Goal: Find specific page/section: Find specific page/section

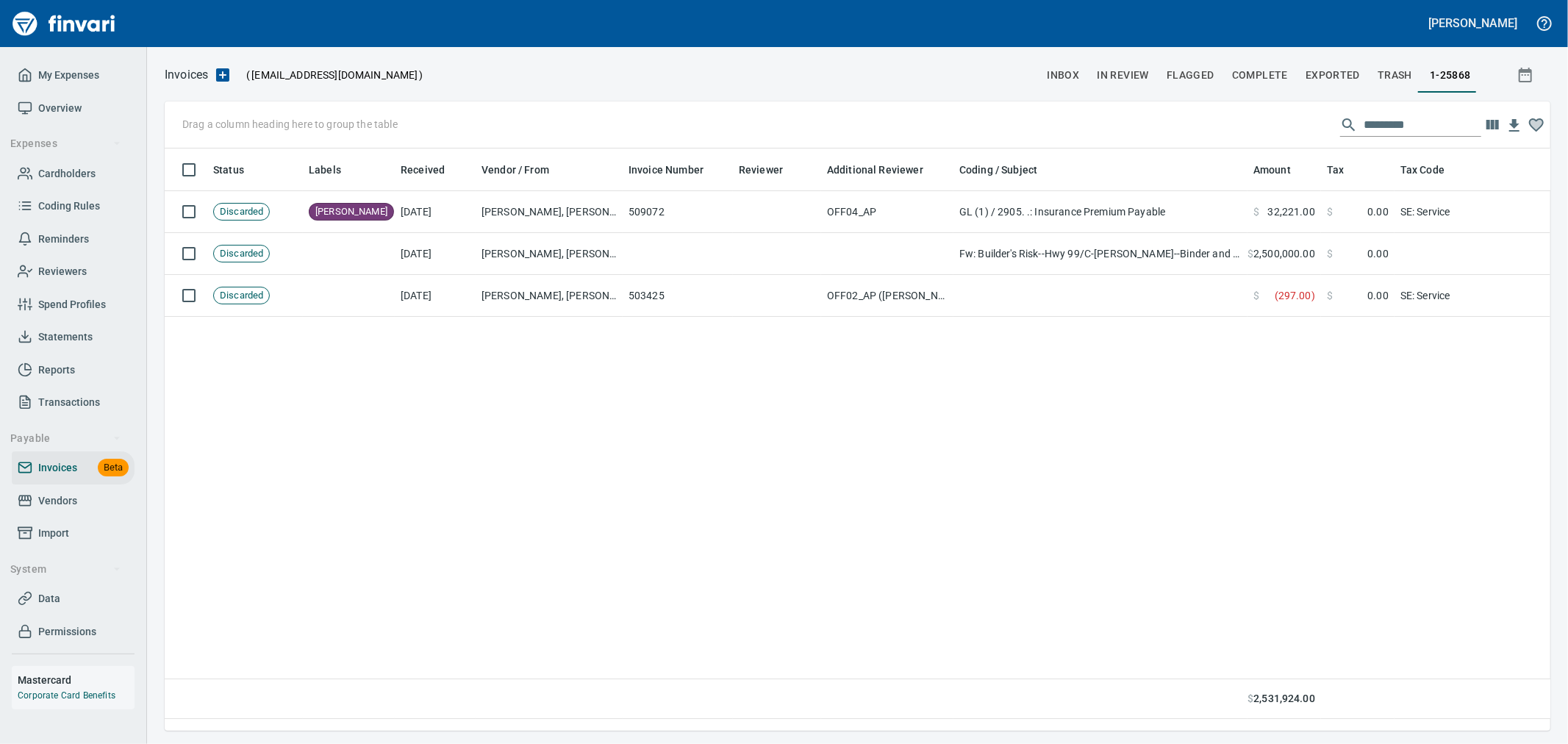
scroll to position [557, 1374]
drag, startPoint x: 53, startPoint y: 498, endPoint x: 145, endPoint y: 510, distance: 92.8
click at [53, 498] on span "Vendors" at bounding box center [57, 501] width 39 height 18
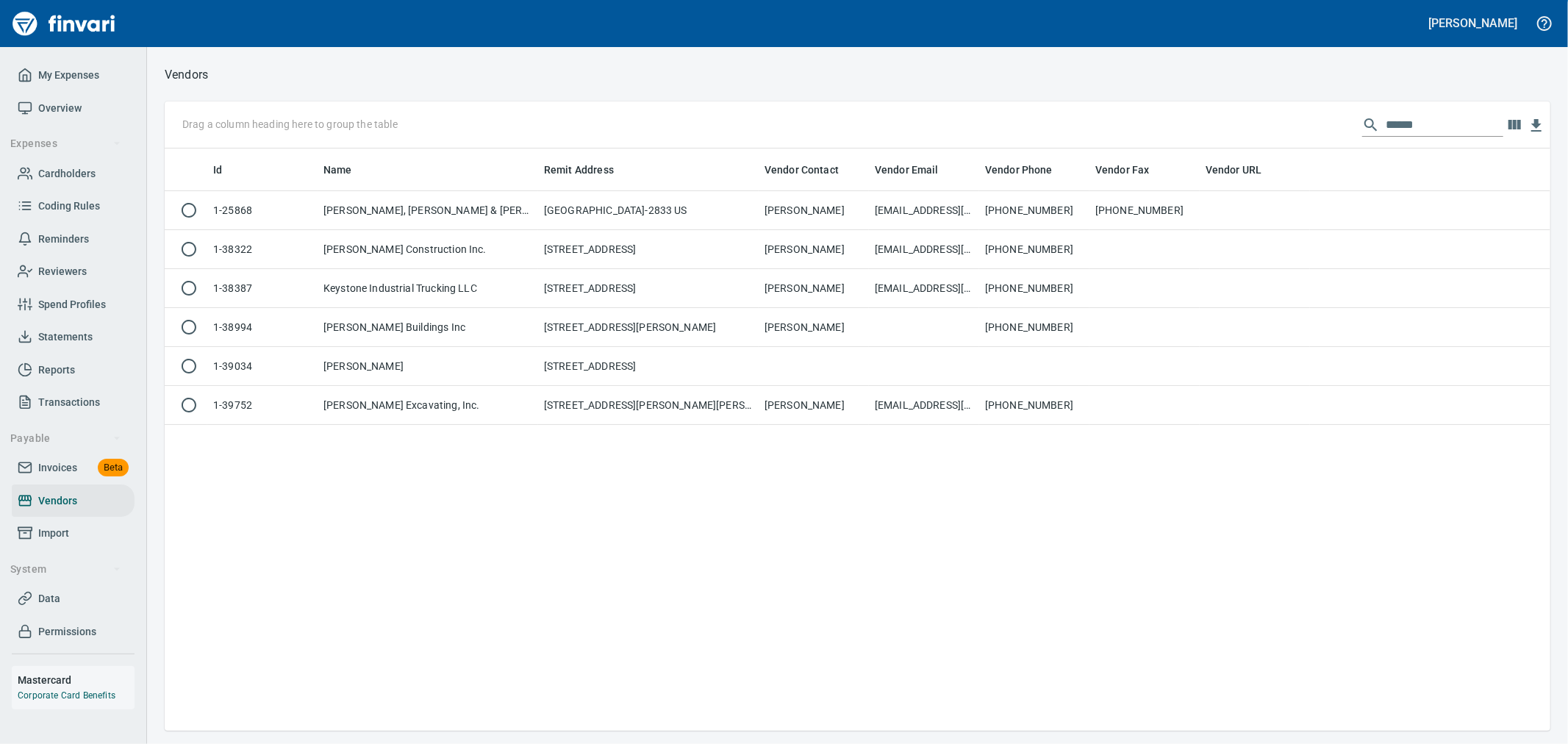
scroll to position [570, 1374]
drag, startPoint x: 1408, startPoint y: 127, endPoint x: 1138, endPoint y: 126, distance: 270.0
click at [1146, 126] on div "Drag a column heading here to group the table ******" at bounding box center [857, 125] width 1386 height 47
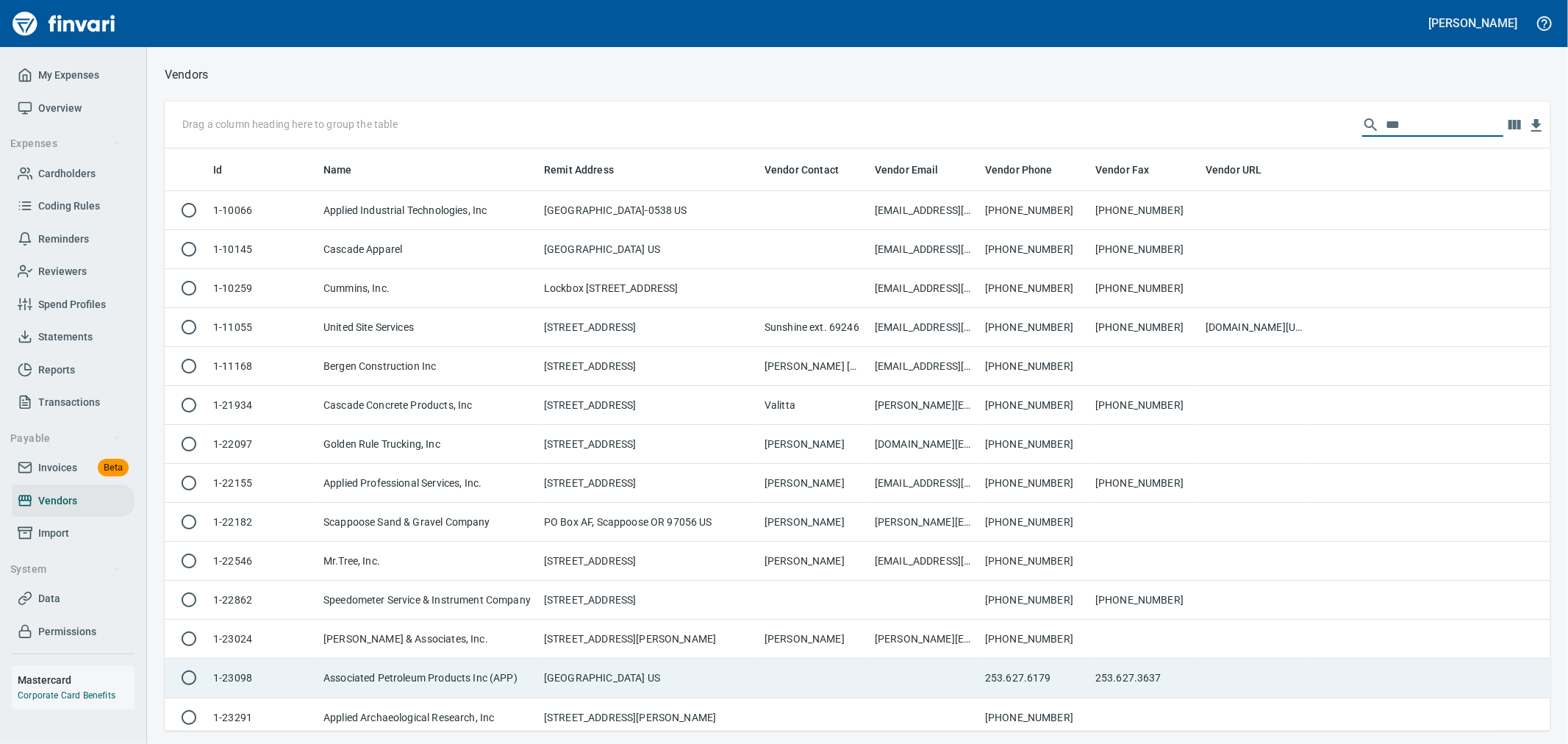
type input "***"
click at [530, 684] on td "Associated Petroleum Products Inc (APP)" at bounding box center [428, 678] width 220 height 39
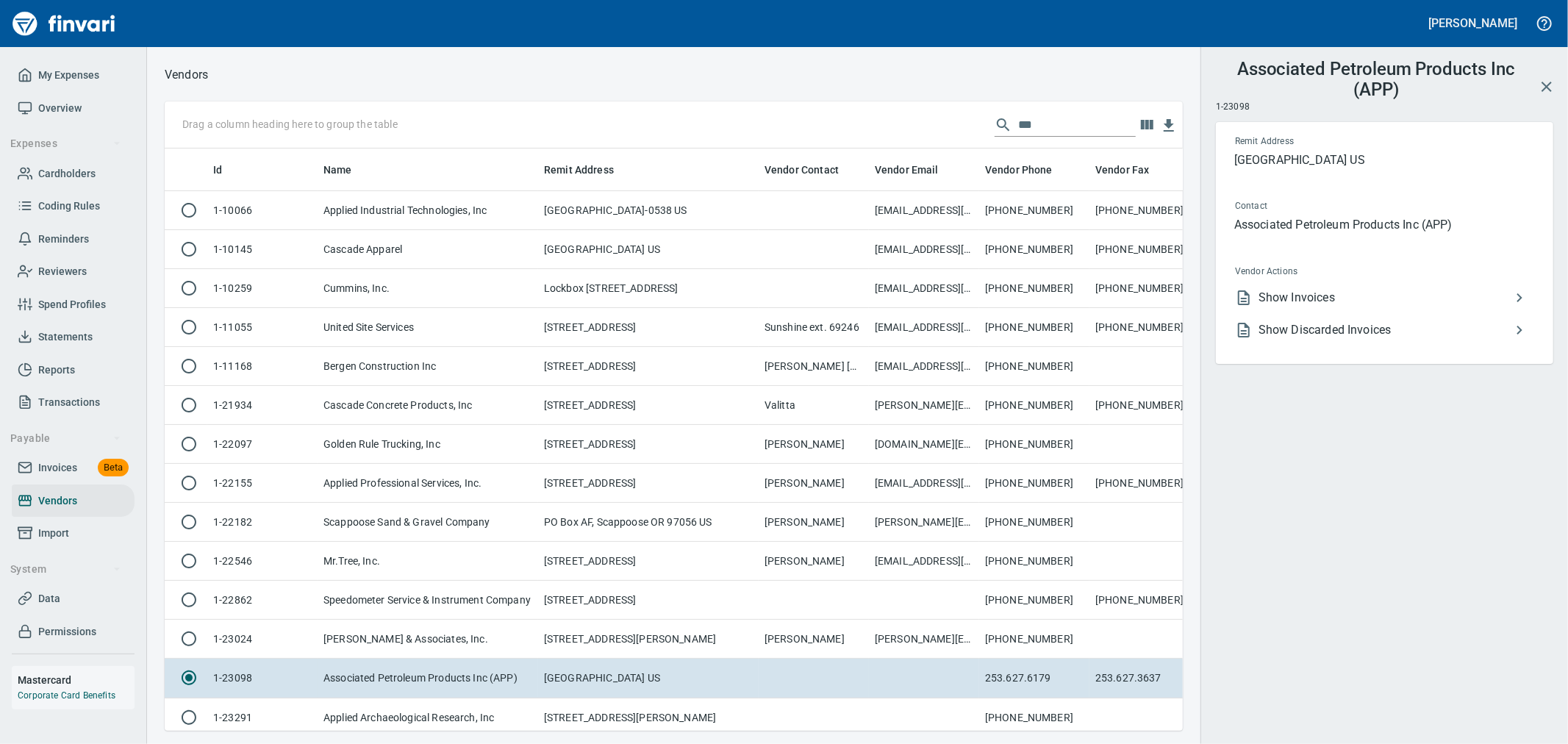
scroll to position [557, 994]
click at [1348, 295] on span "Show Invoices" at bounding box center [1385, 298] width 252 height 18
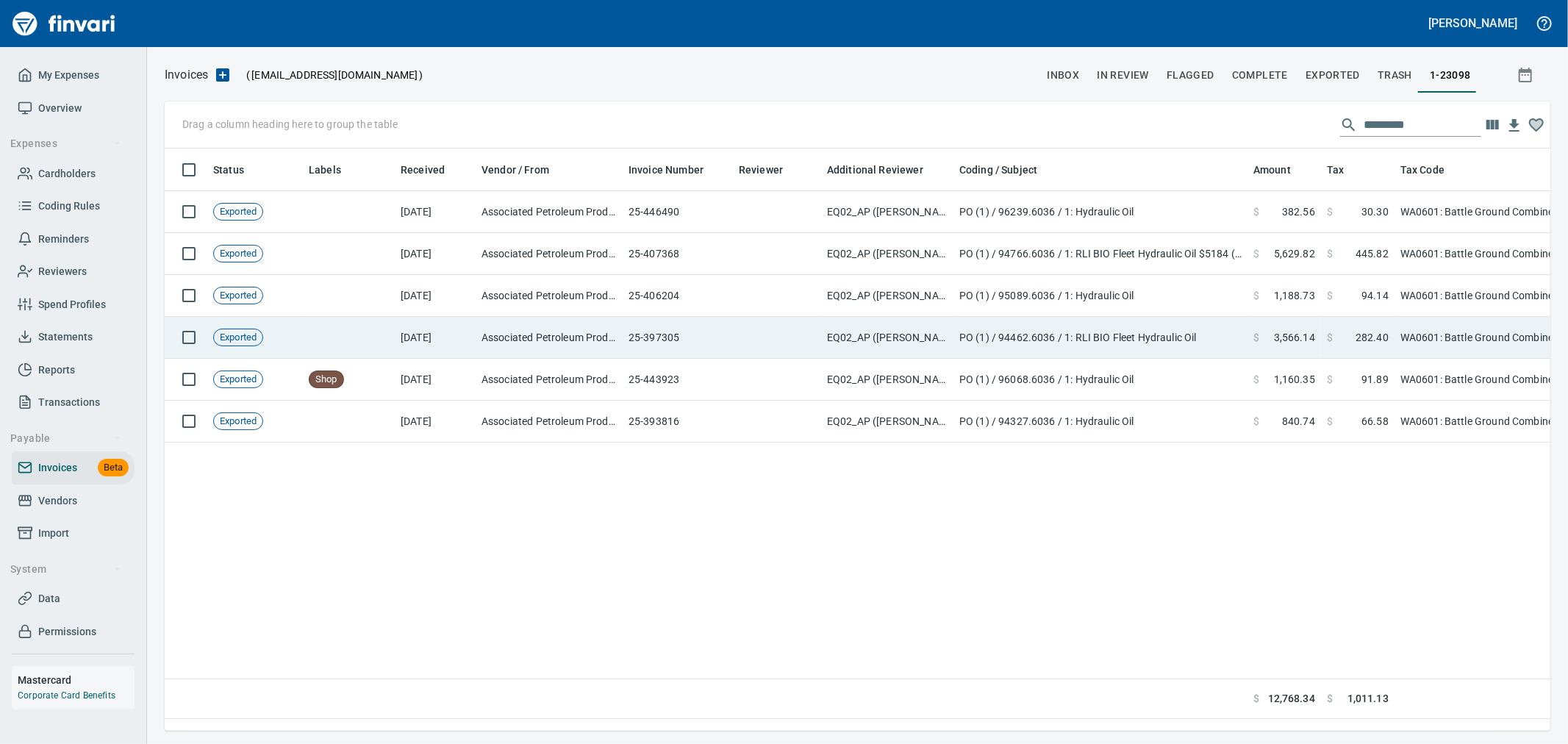
scroll to position [557, 1374]
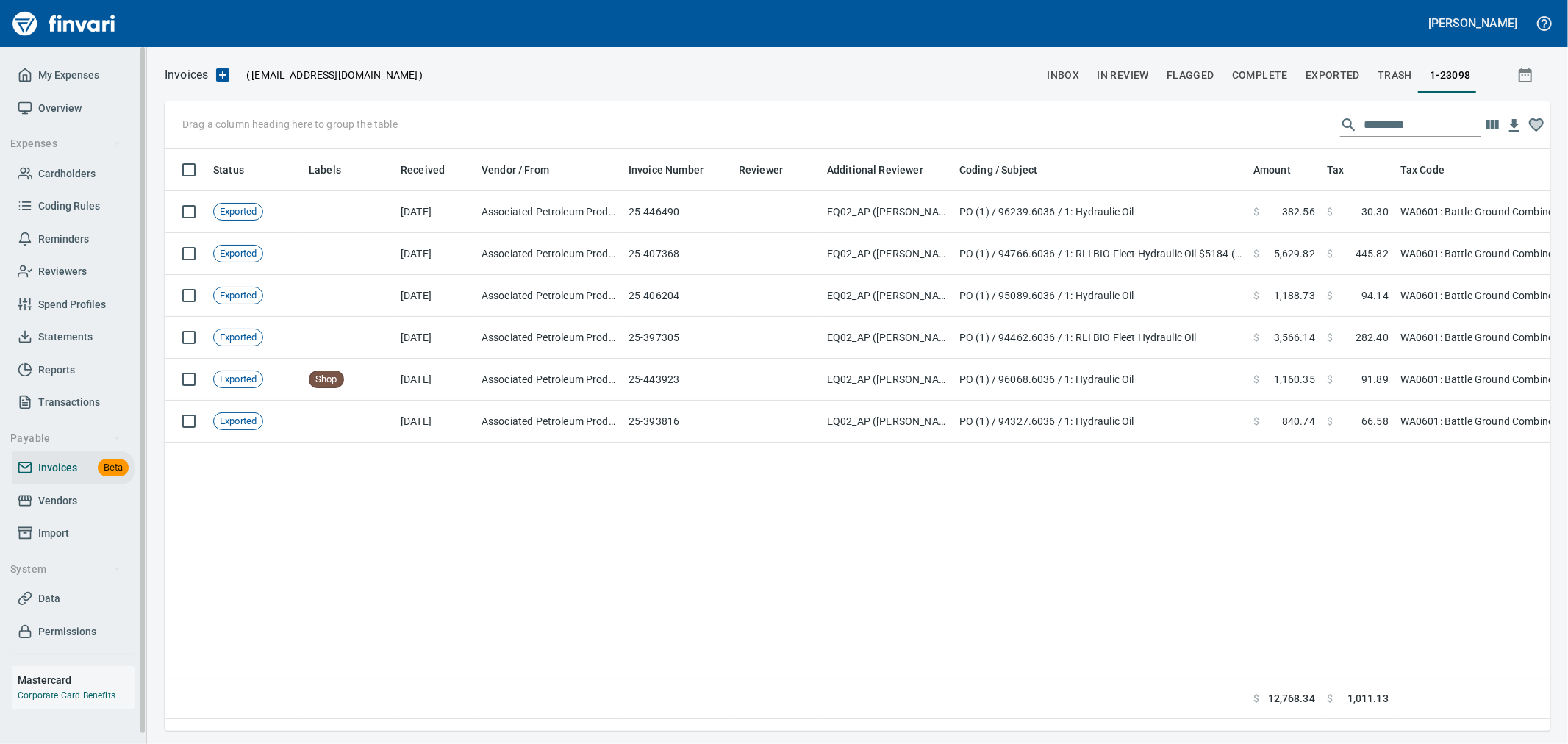
click at [128, 498] on span "Vendors" at bounding box center [73, 501] width 111 height 18
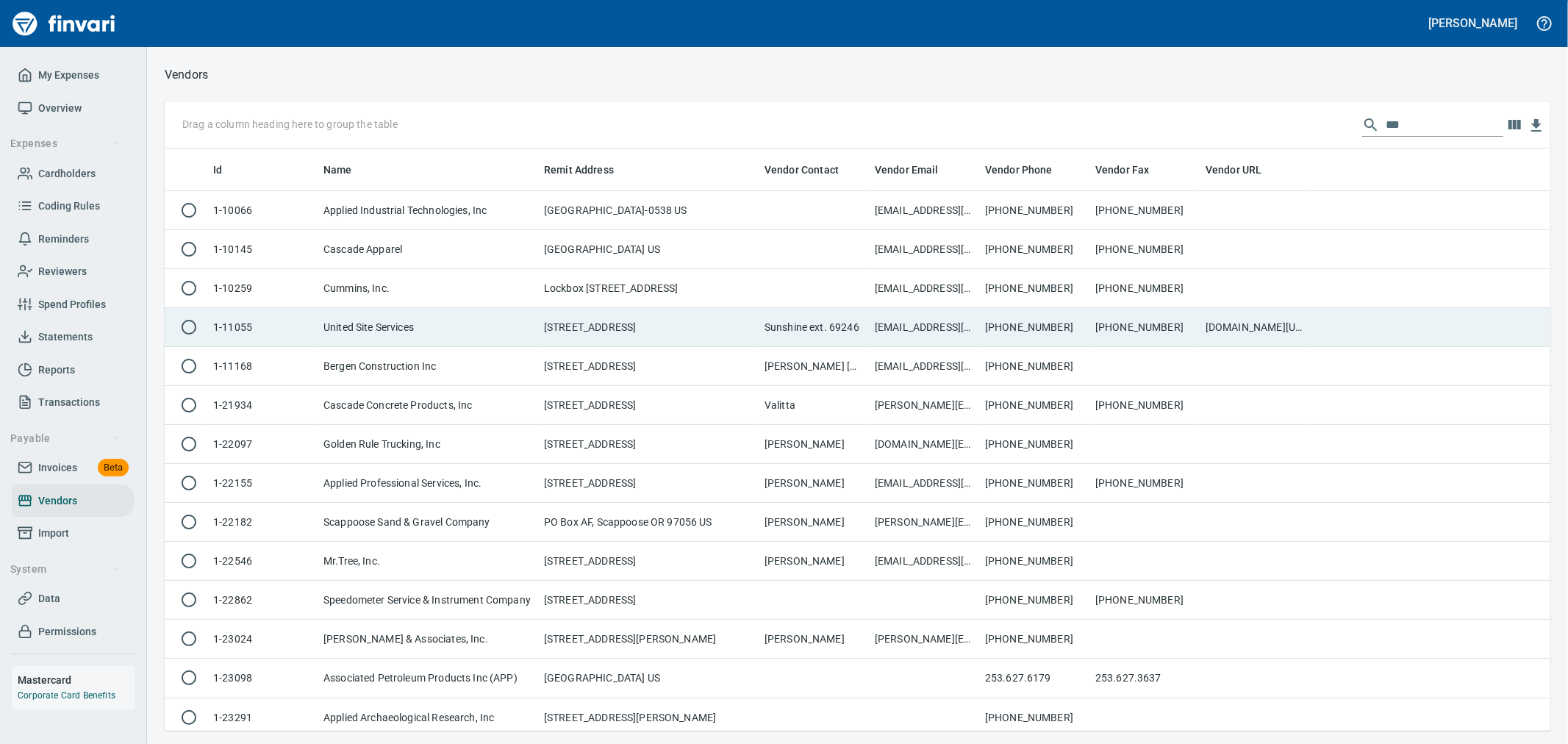
scroll to position [570, 1362]
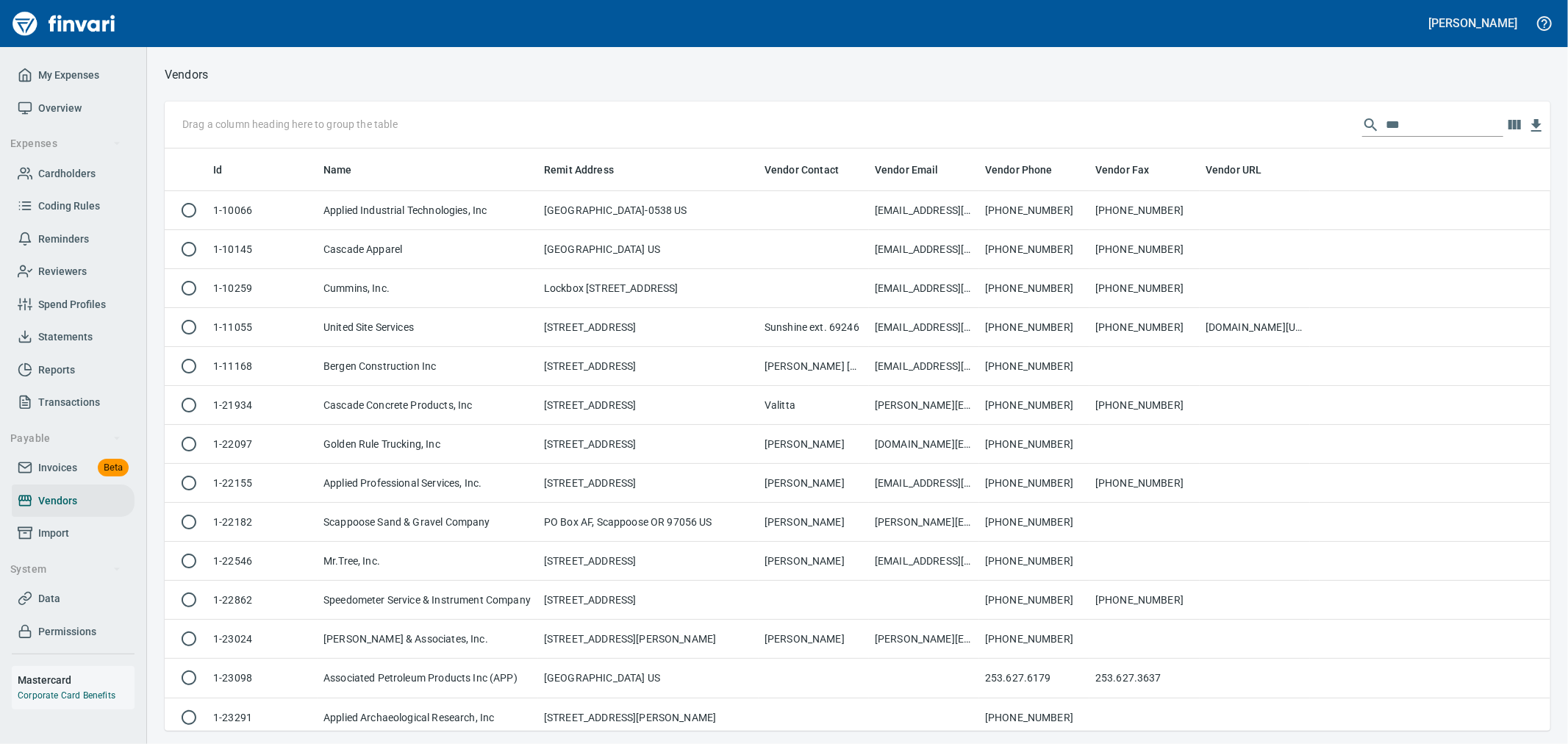
click at [1468, 133] on input "***" at bounding box center [1444, 125] width 117 height 23
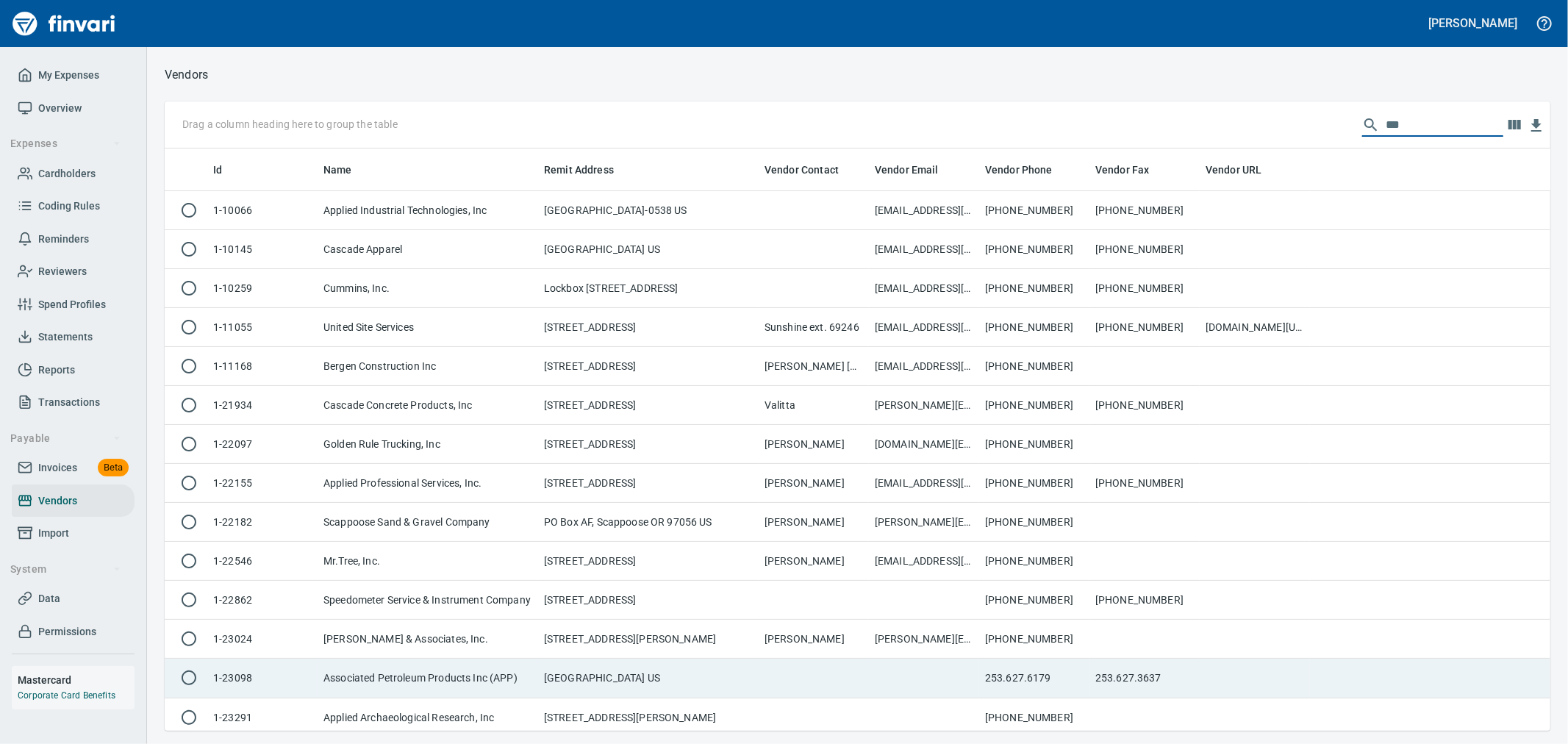
click at [537, 680] on td "Associated Petroleum Products Inc (APP)" at bounding box center [428, 678] width 220 height 39
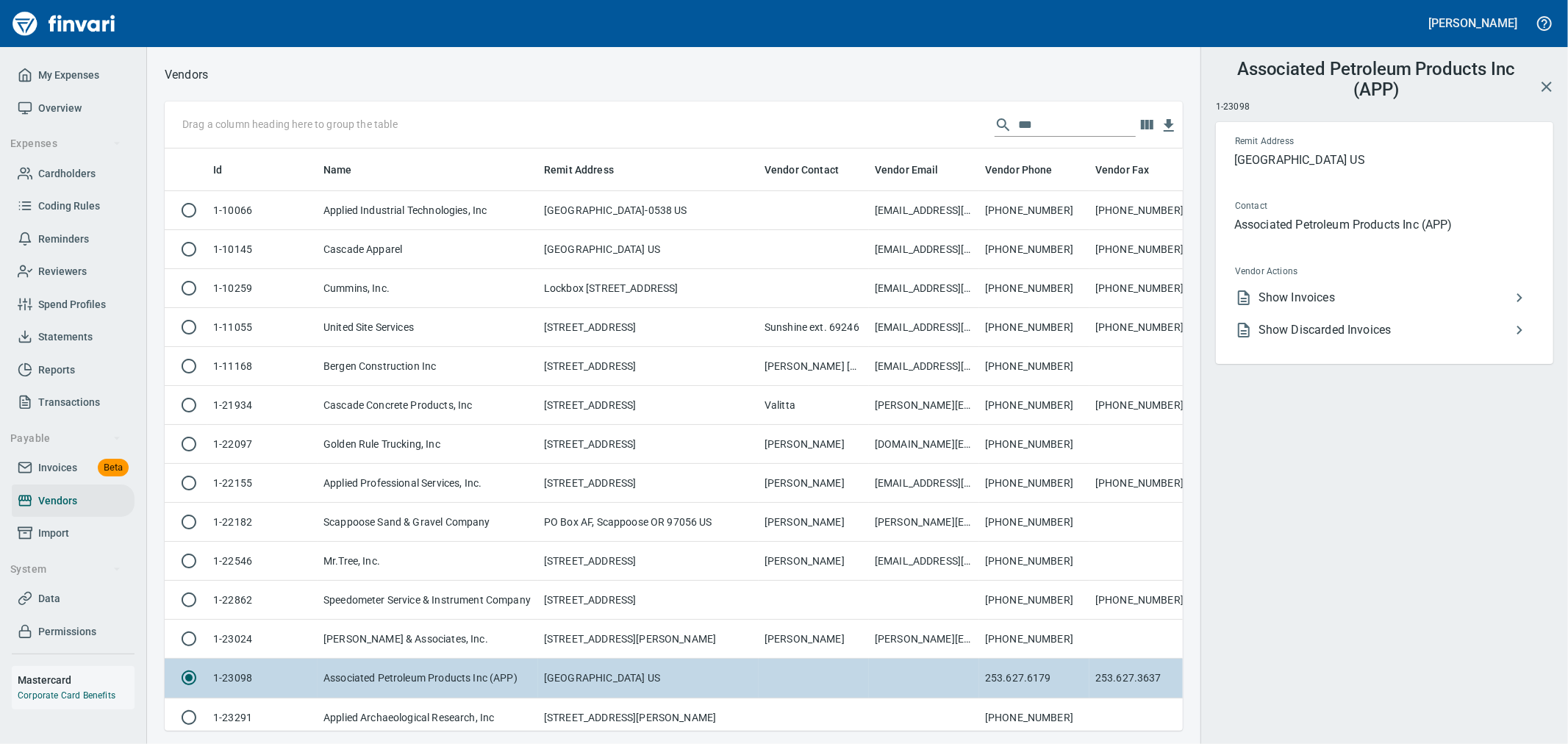
scroll to position [557, 994]
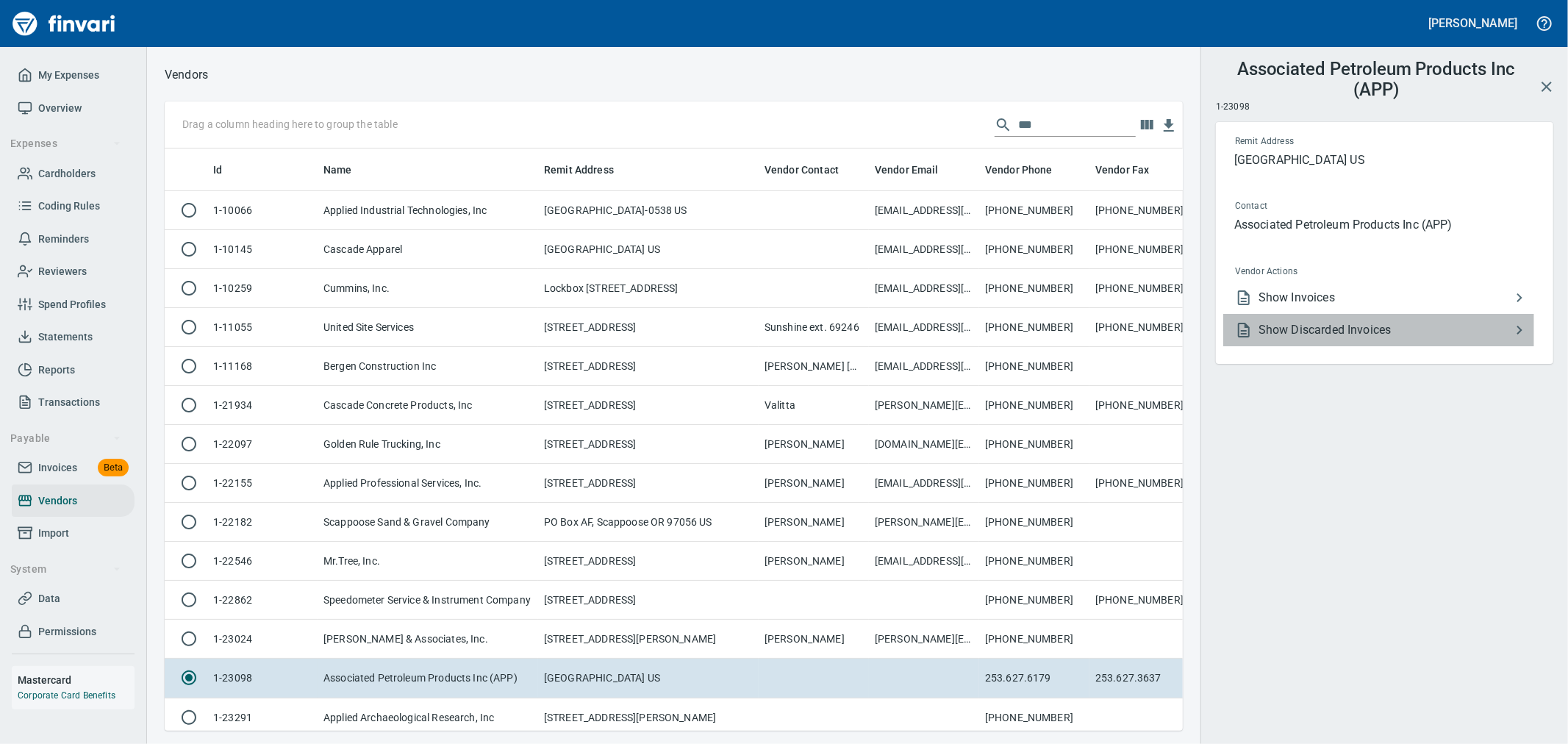
click at [1322, 331] on span "Show Discarded Invoices" at bounding box center [1385, 330] width 252 height 18
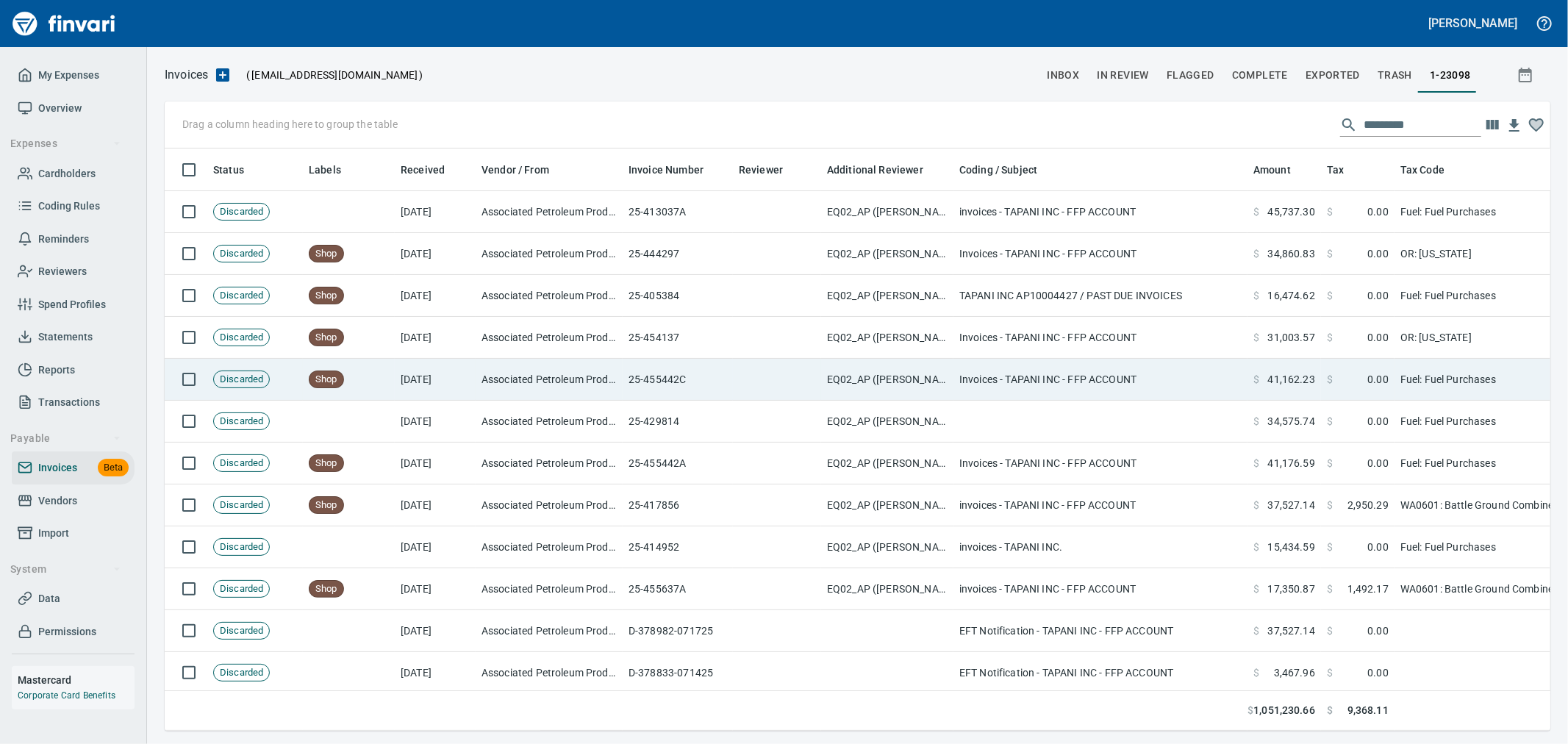
scroll to position [557, 1362]
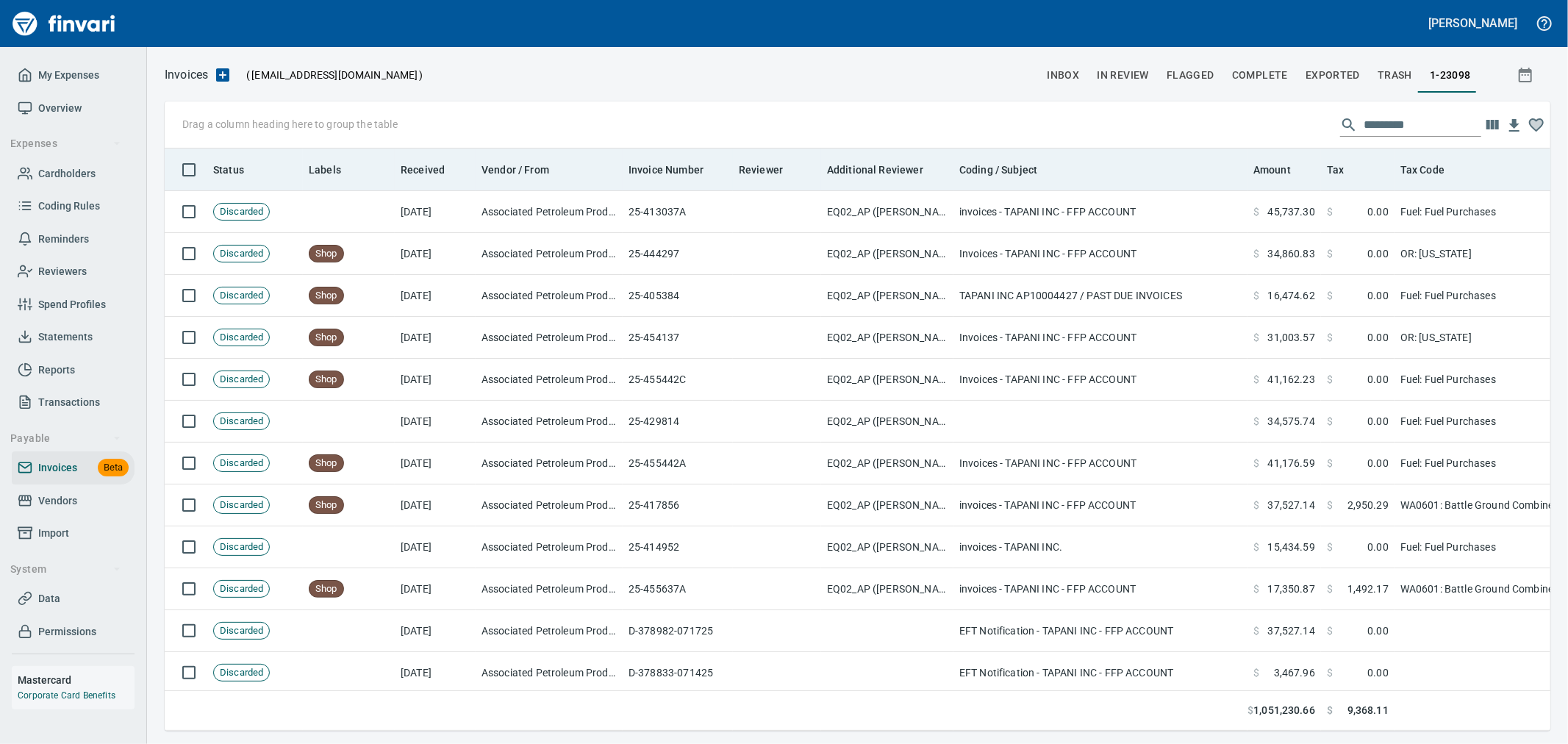
click at [1287, 181] on th "Amount" at bounding box center [1284, 170] width 73 height 42
click at [1277, 167] on span "Amount" at bounding box center [1273, 170] width 38 height 18
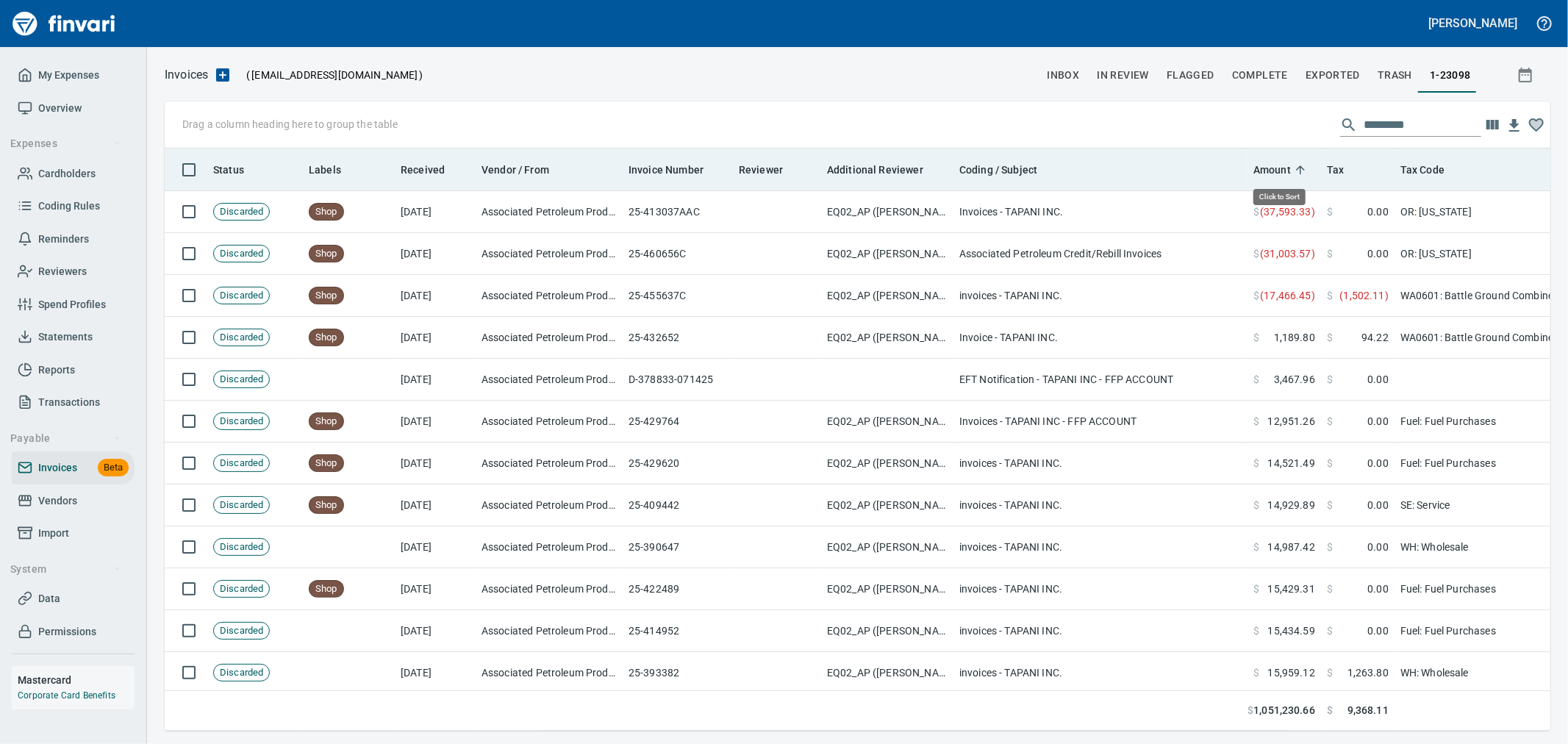
click at [1277, 167] on span "Amount" at bounding box center [1273, 170] width 38 height 18
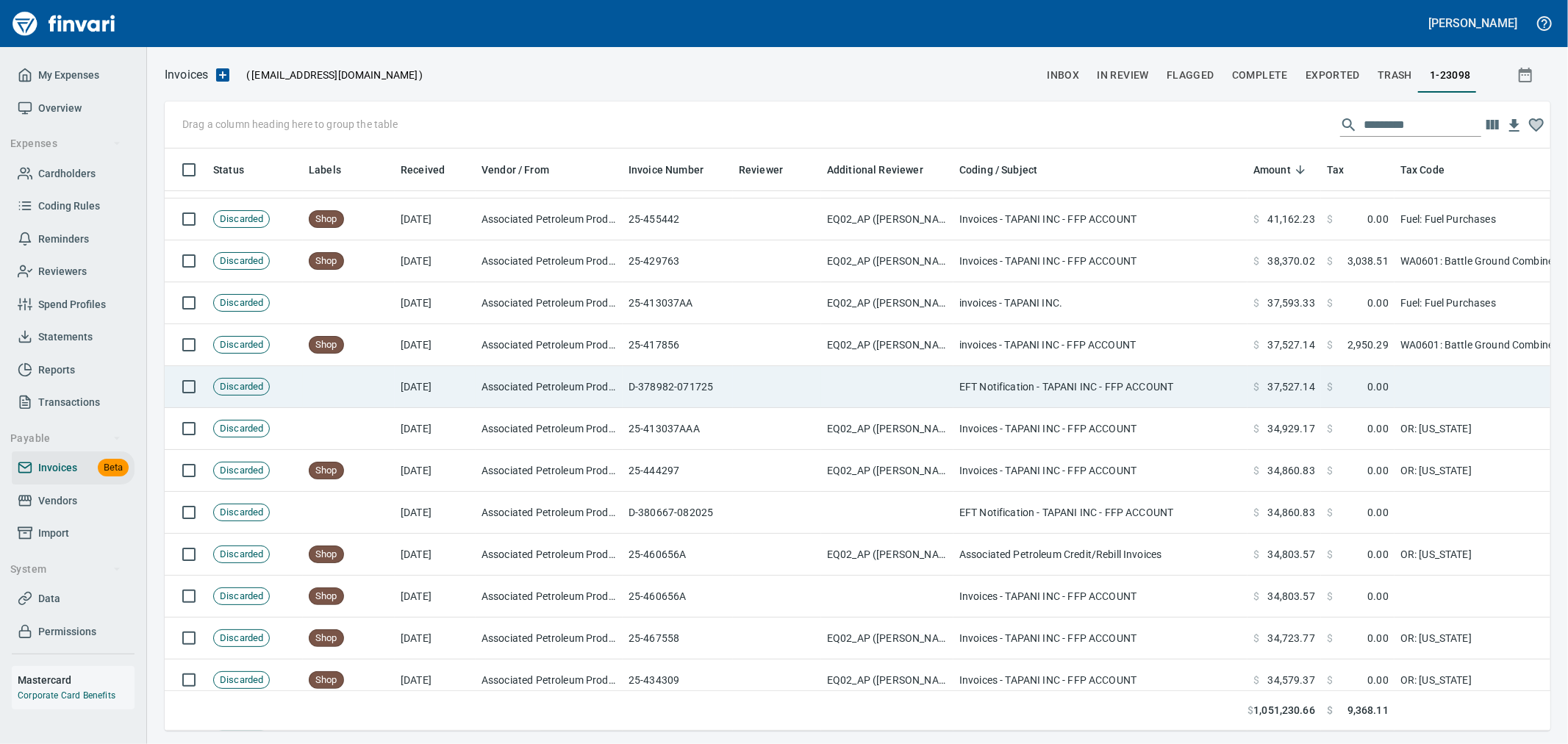
scroll to position [245, 0]
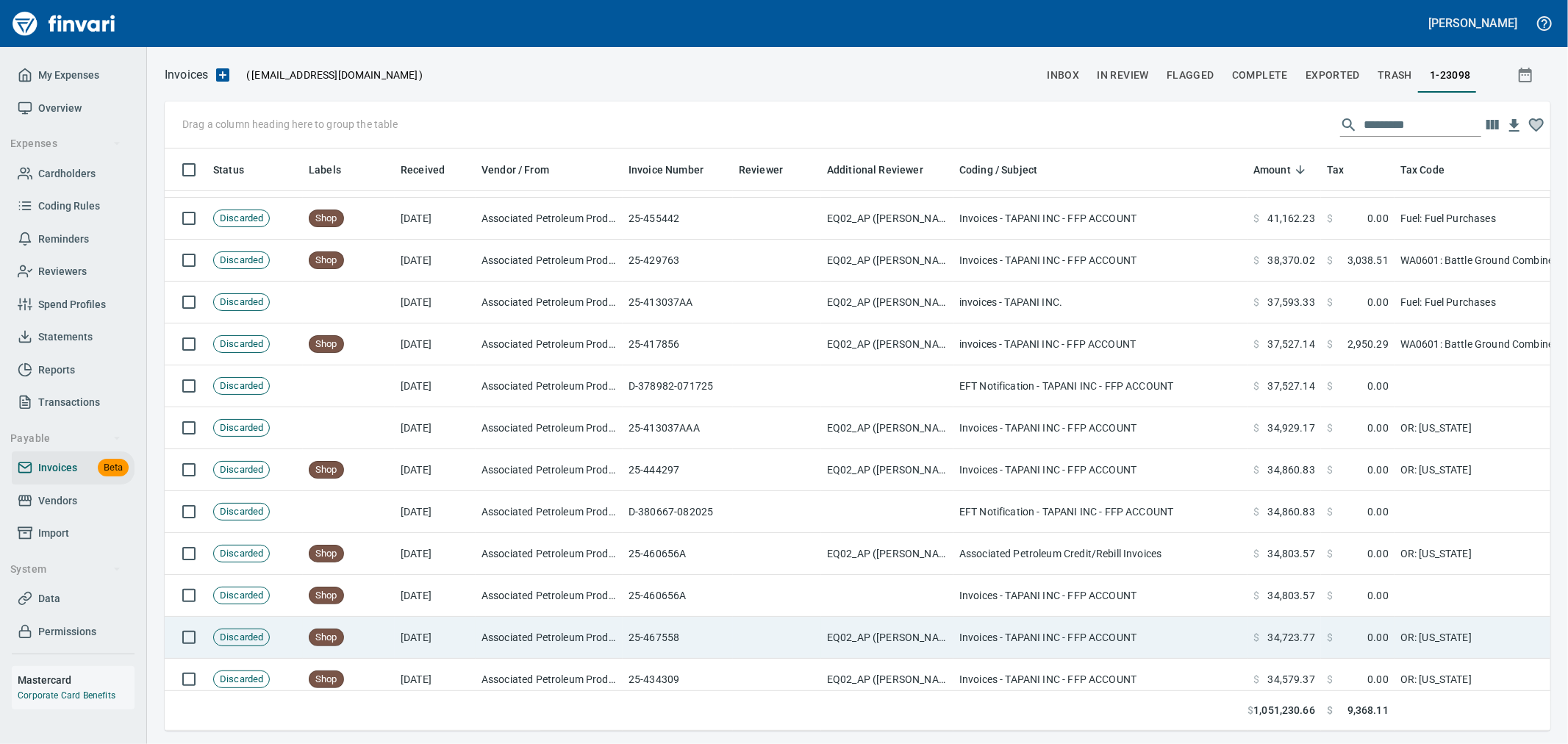
click at [1341, 631] on span at bounding box center [1350, 637] width 34 height 14
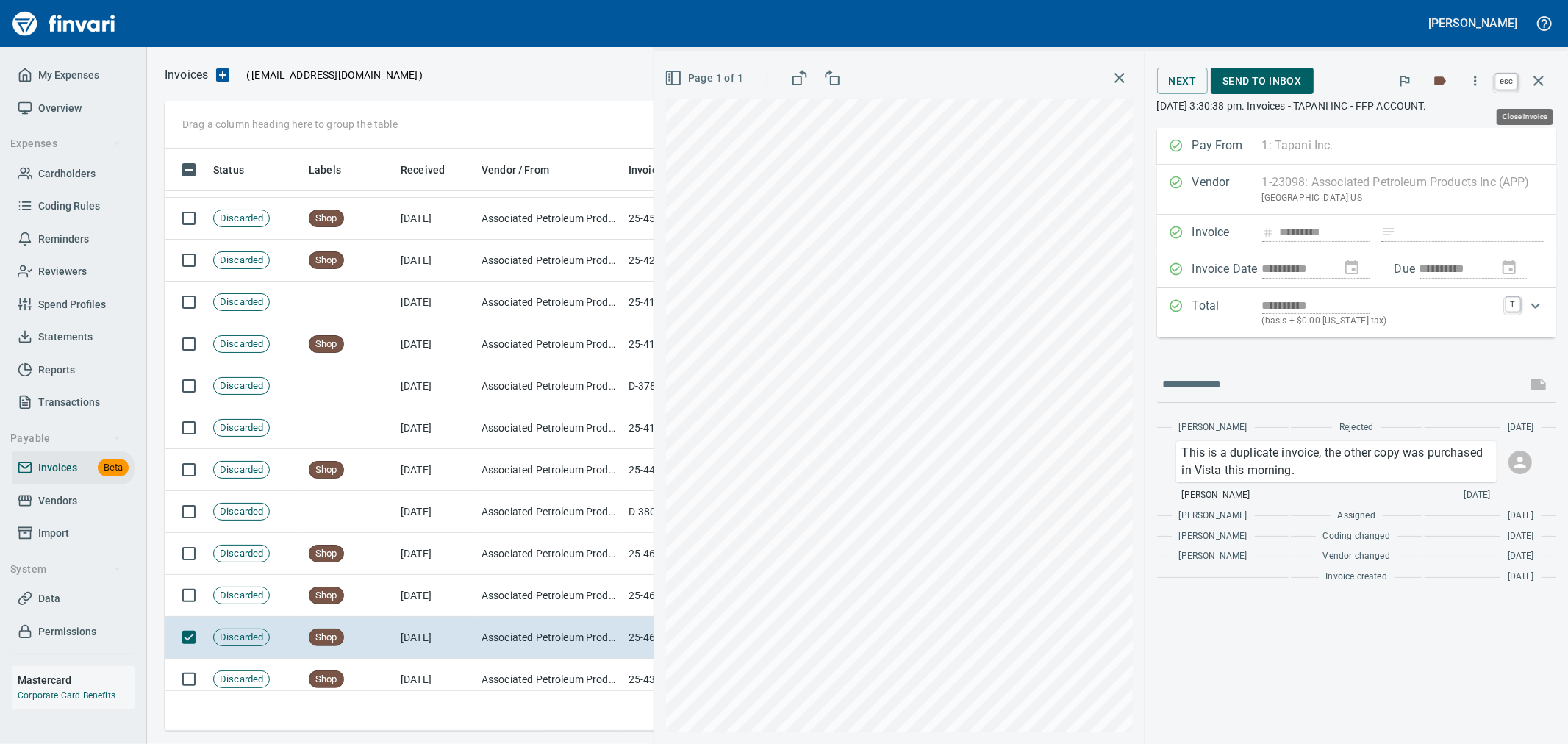
click at [1539, 83] on icon "button" at bounding box center [1539, 81] width 18 height 18
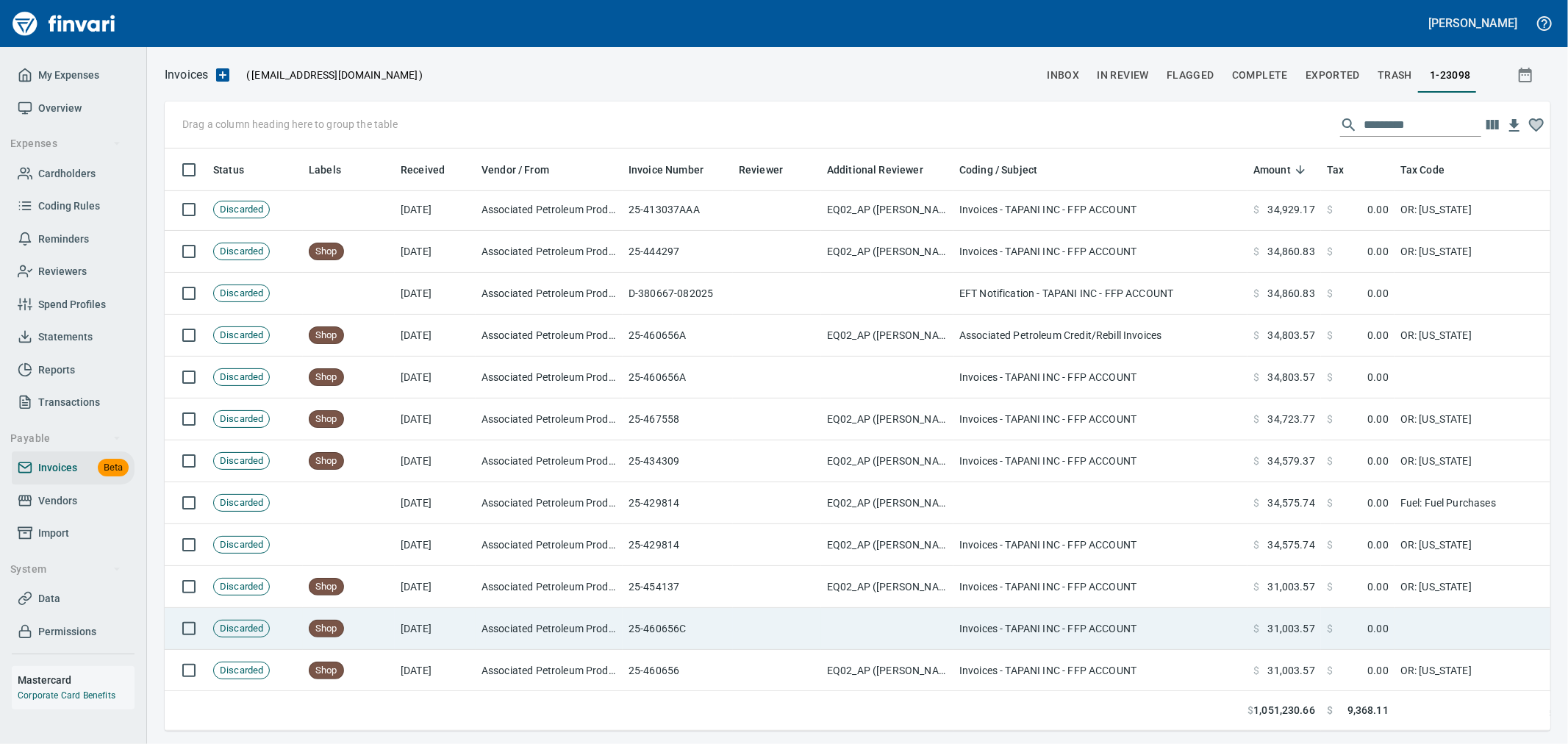
scroll to position [490, 0]
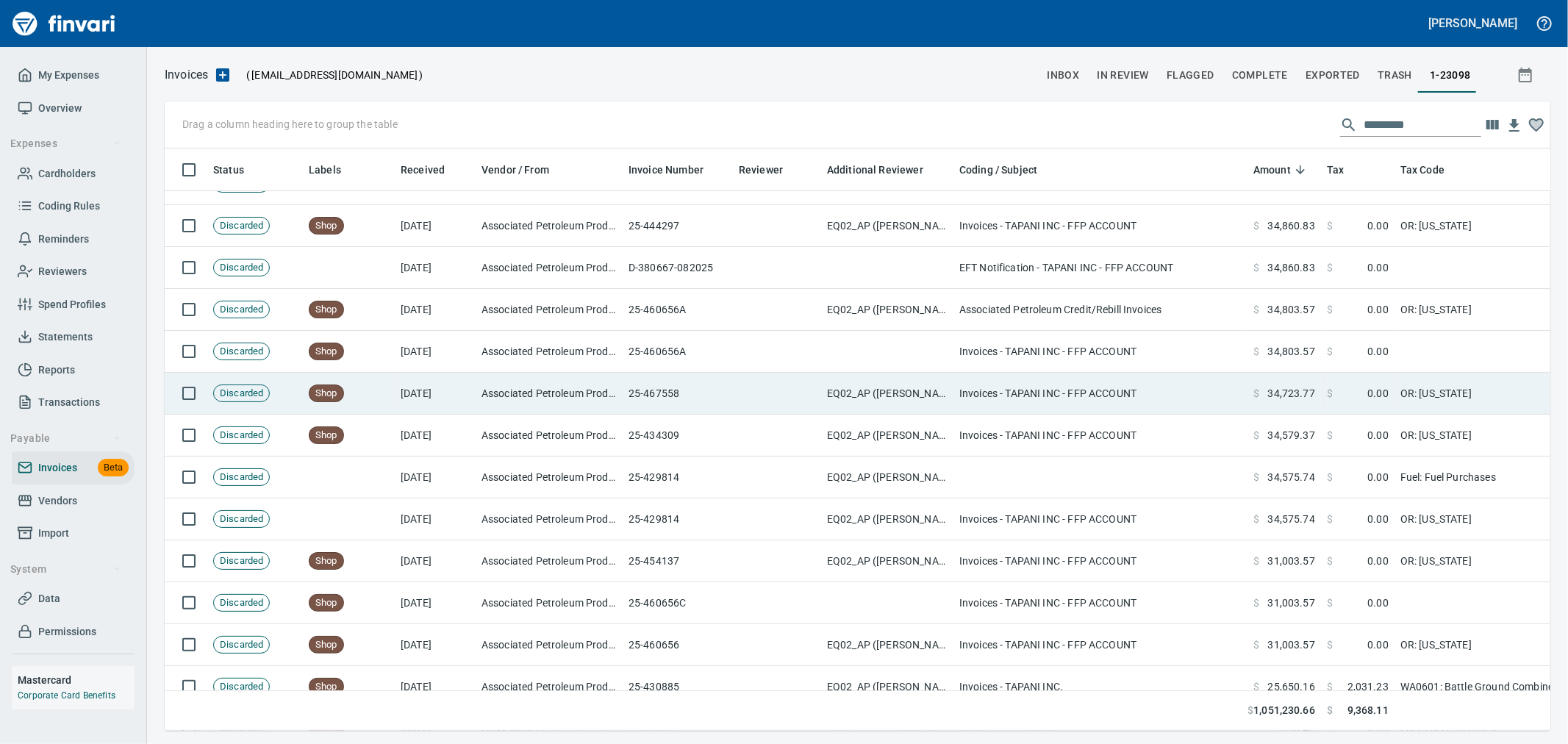
click at [1287, 394] on span "34,723.77" at bounding box center [1292, 394] width 47 height 14
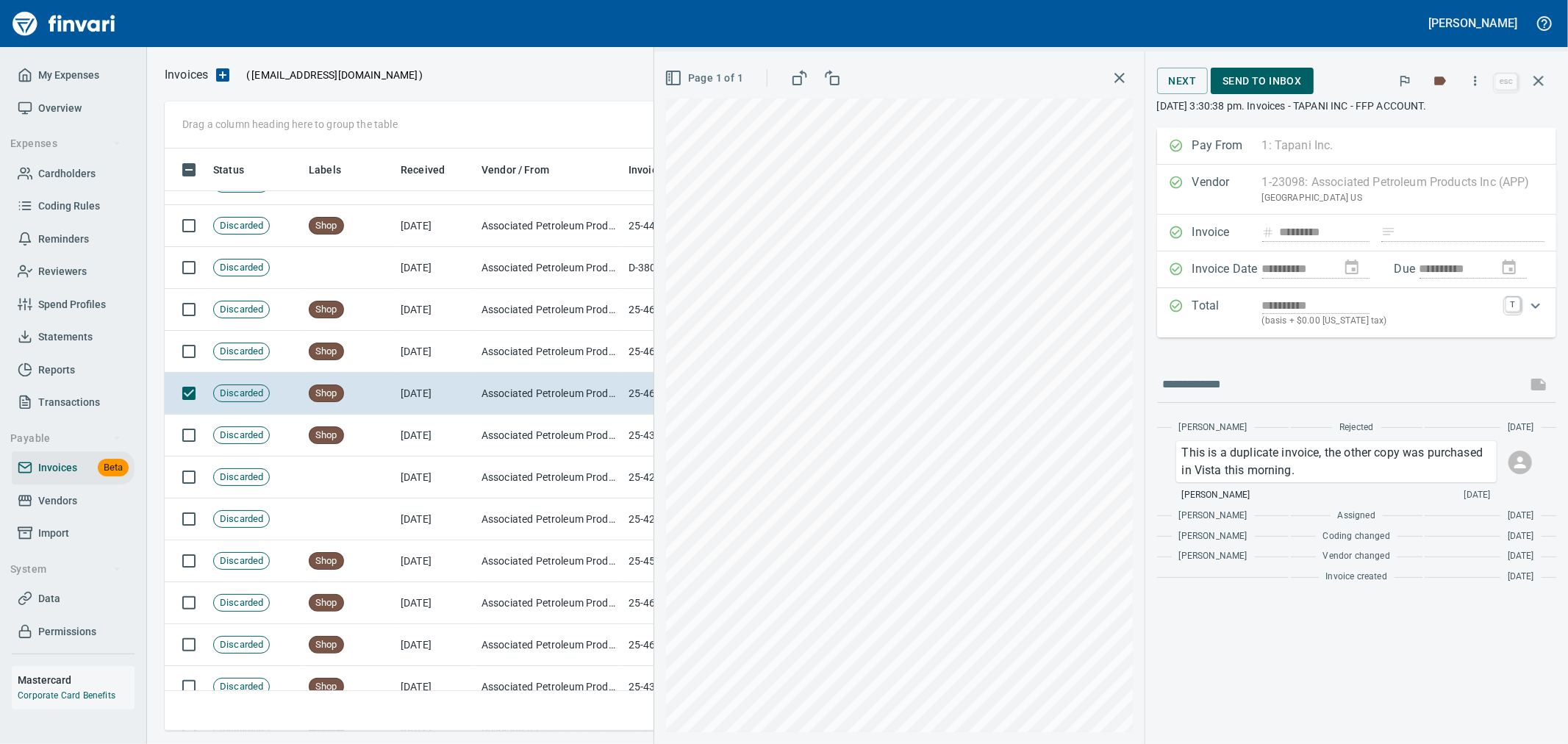
scroll to position [557, 1361]
click at [1481, 90] on button "button" at bounding box center [1476, 81] width 32 height 33
click at [1440, 133] on li "Download" at bounding box center [1461, 124] width 189 height 33
click at [1370, 641] on div "**********" at bounding box center [1357, 436] width 422 height 617
click at [1304, 637] on div "**********" at bounding box center [1357, 436] width 422 height 617
